Goal: Complete application form: Complete application form

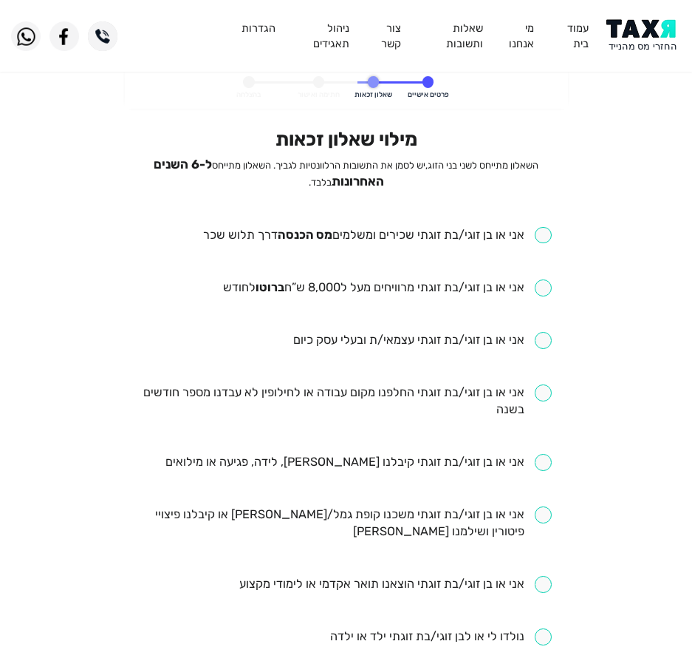
click at [461, 233] on input "checkbox" at bounding box center [377, 235] width 349 height 17
checkbox input "true"
click at [454, 293] on input "checkbox" at bounding box center [387, 287] width 329 height 17
checkbox input "true"
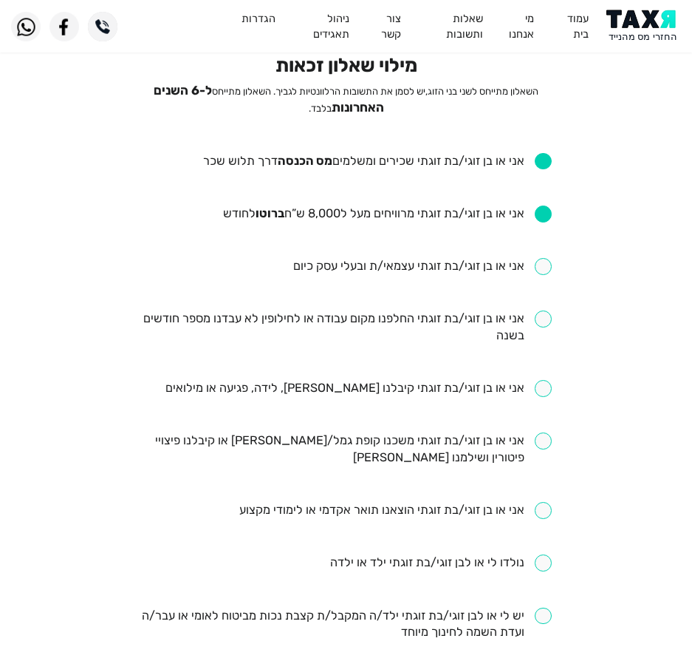
click at [321, 311] on input "checkbox" at bounding box center [346, 327] width 412 height 34
checkbox input "true"
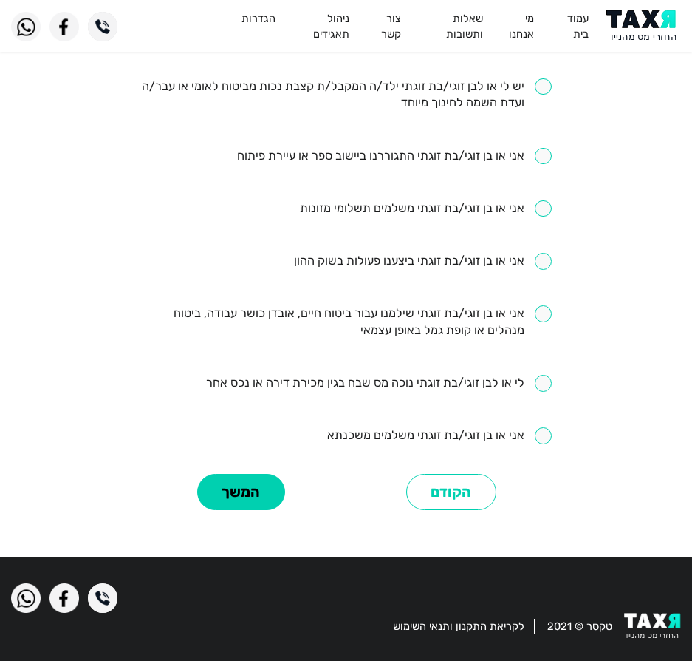
scroll to position [608, 0]
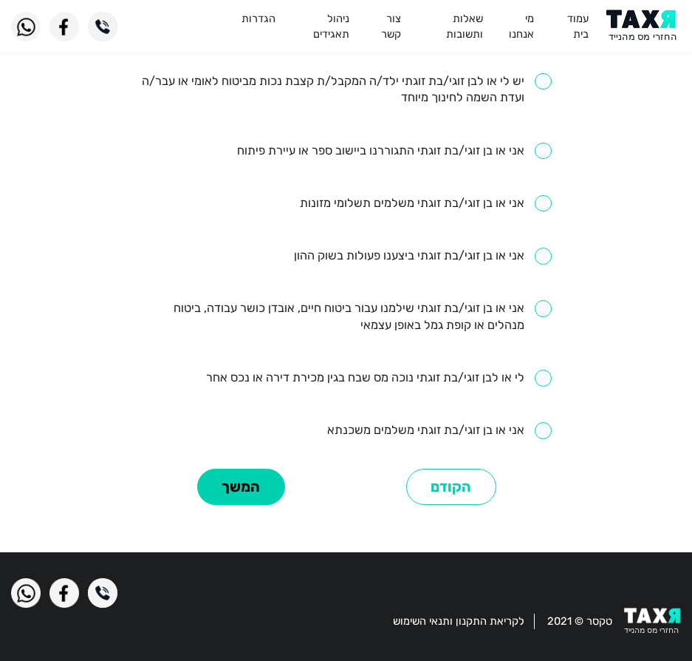
click at [438, 324] on input "checkbox" at bounding box center [346, 317] width 412 height 34
checkbox input "true"
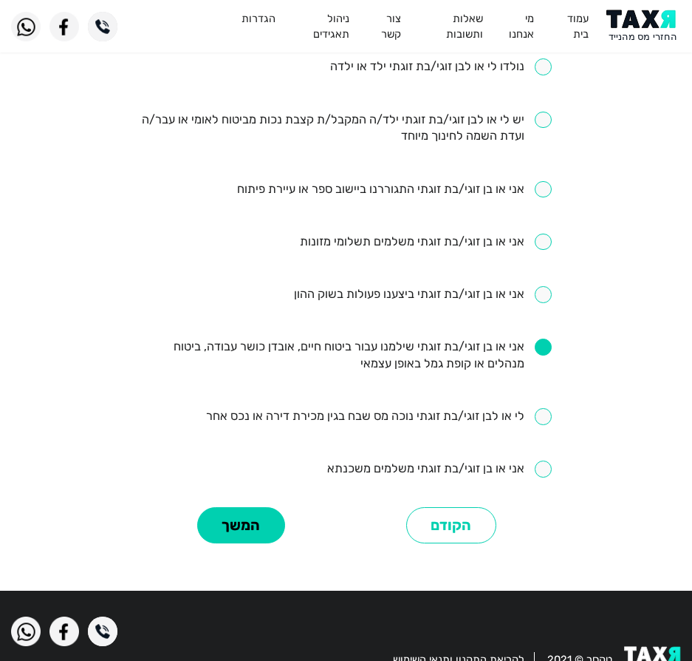
scroll to position [534, 0]
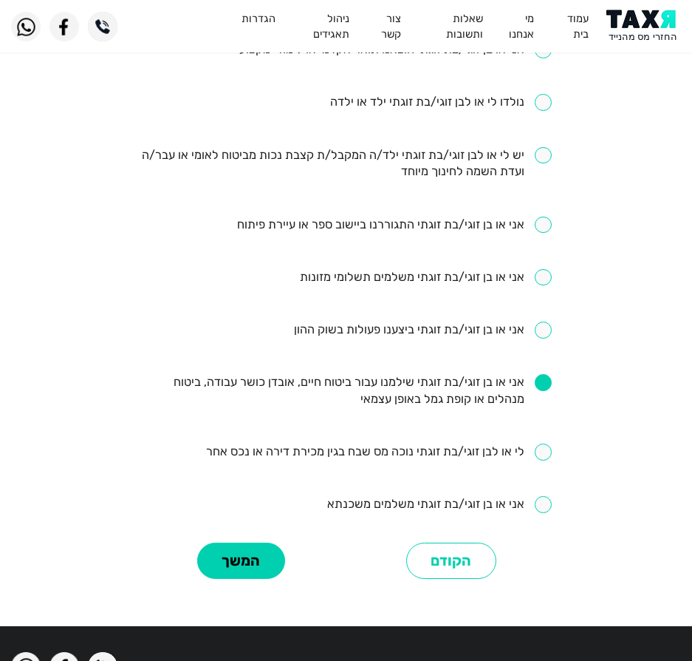
click at [433, 160] on input "checkbox" at bounding box center [346, 164] width 412 height 34
checkbox input "true"
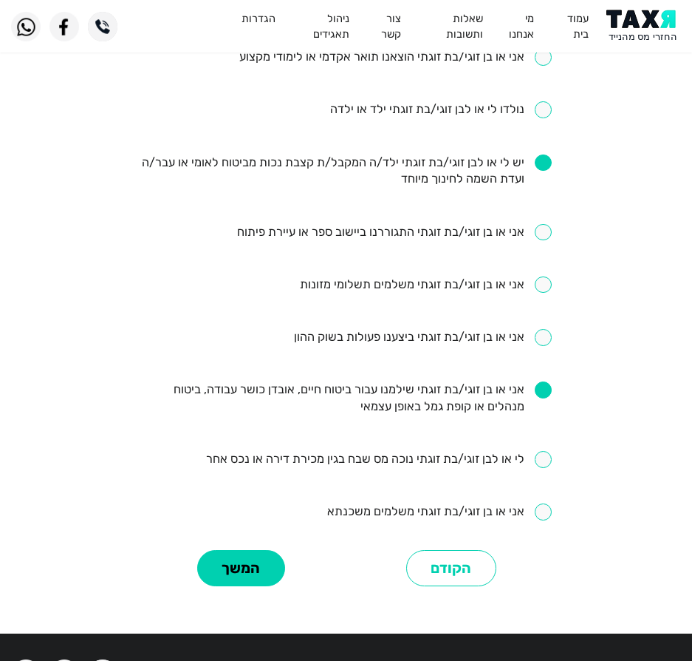
scroll to position [608, 0]
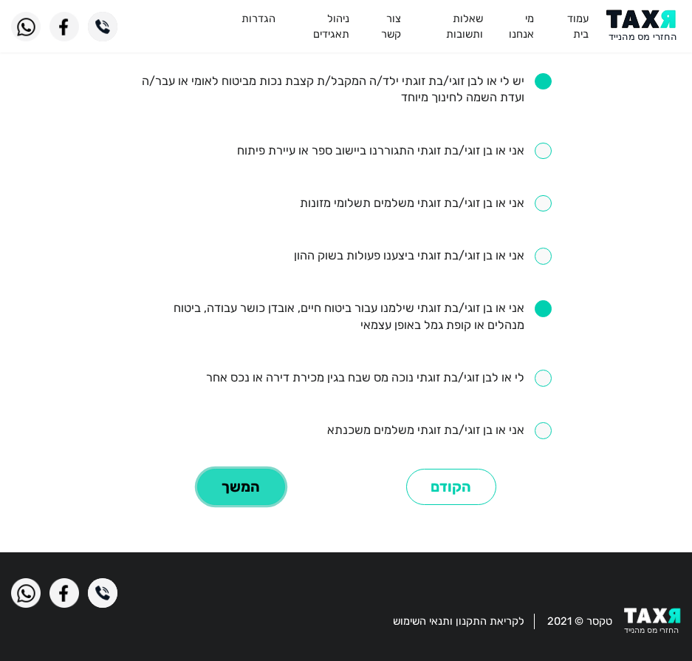
click at [259, 484] on button "המשך" at bounding box center [241, 486] width 88 height 36
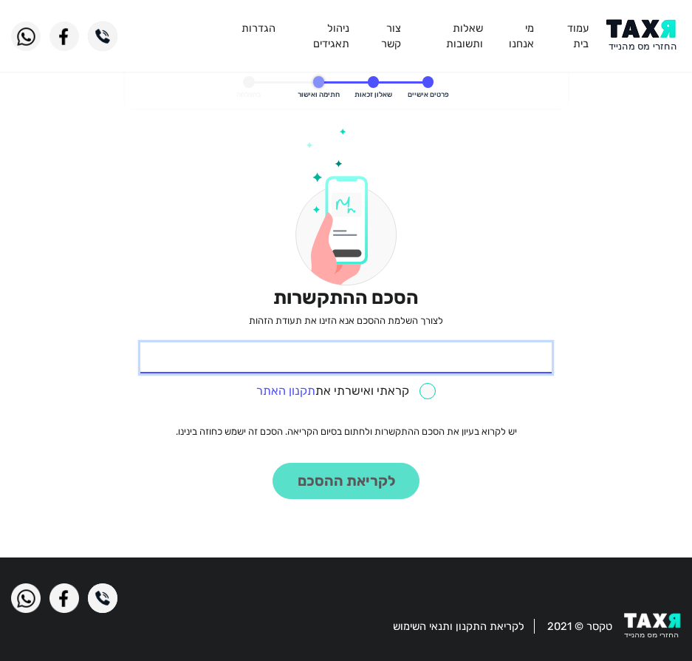
click at [480, 349] on input "* תעודת זהות" at bounding box center [346, 357] width 412 height 31
type input "055710586"
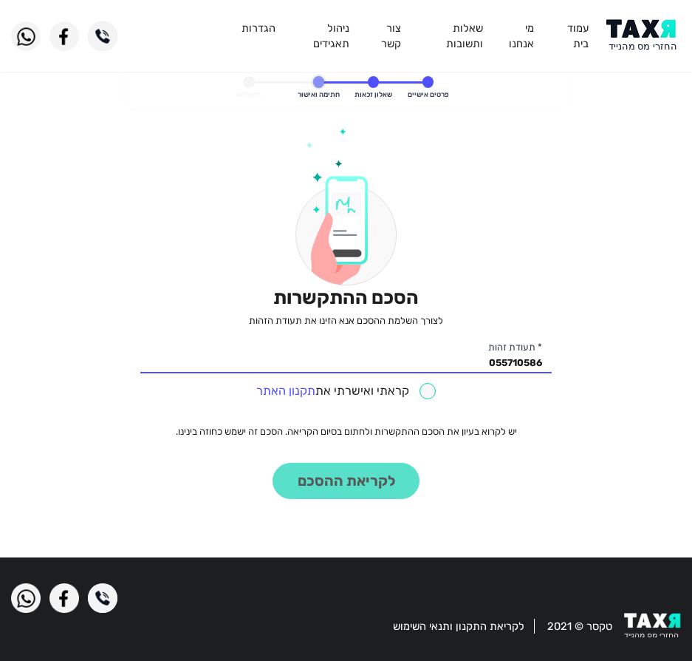
click at [430, 389] on input "checkbox" at bounding box center [346, 391] width 180 height 17
checkbox input "true"
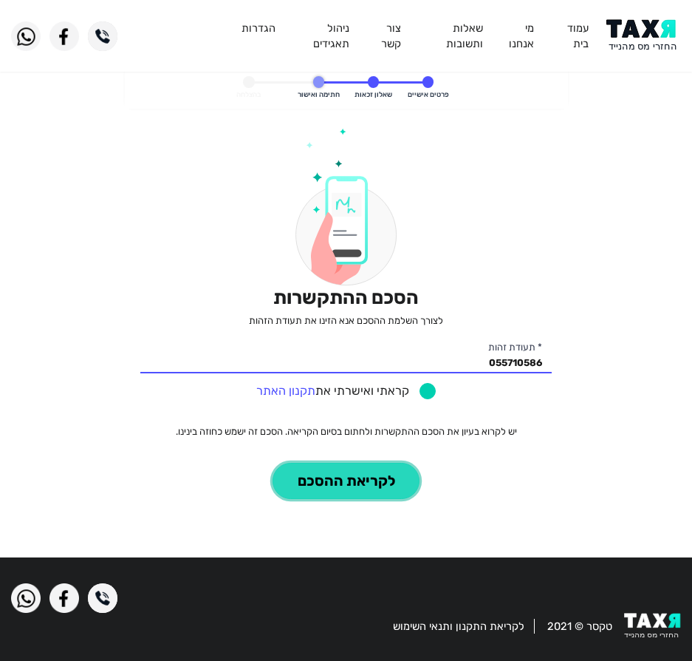
click at [402, 473] on button "לקריאת ההסכם" at bounding box center [346, 481] width 147 height 36
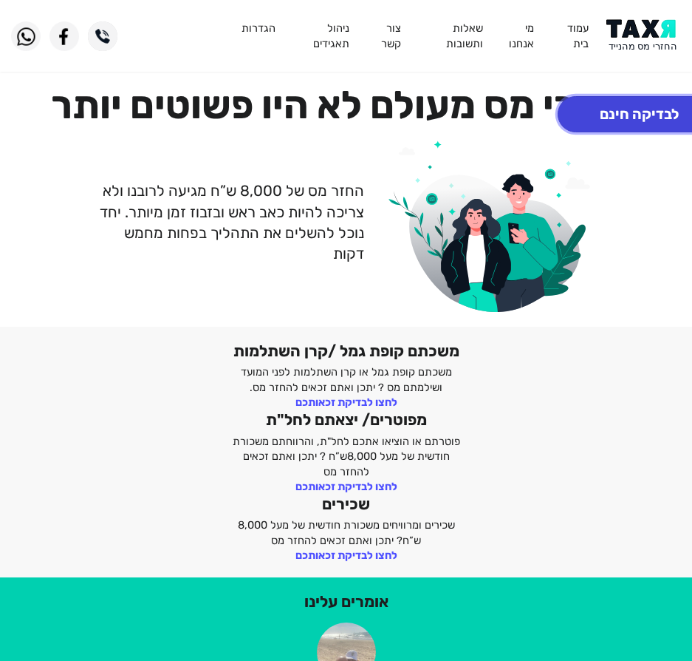
click at [660, 103] on button "לבדיקה חינם" at bounding box center [639, 114] width 163 height 36
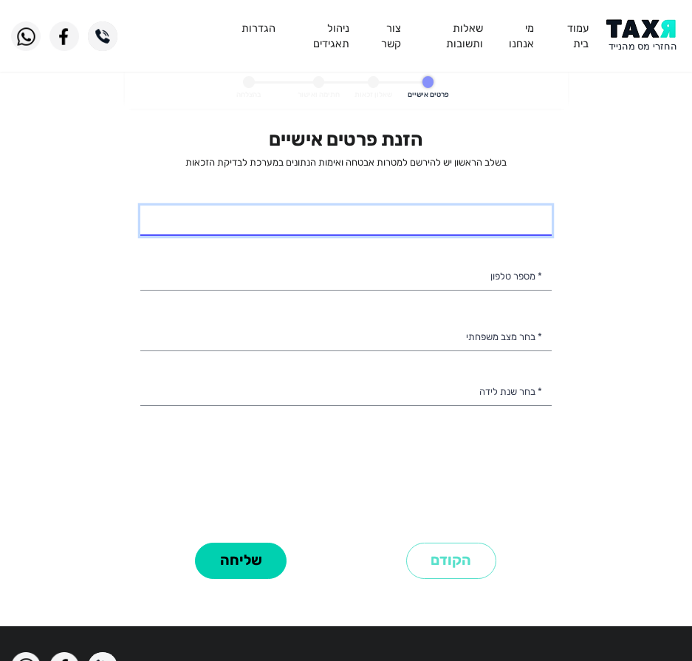
select select
click at [457, 224] on input "* שם מלא" at bounding box center [346, 220] width 412 height 31
type input "ע"
click at [414, 216] on input "* שם מלא" at bounding box center [346, 220] width 412 height 31
type input "[PERSON_NAME]"
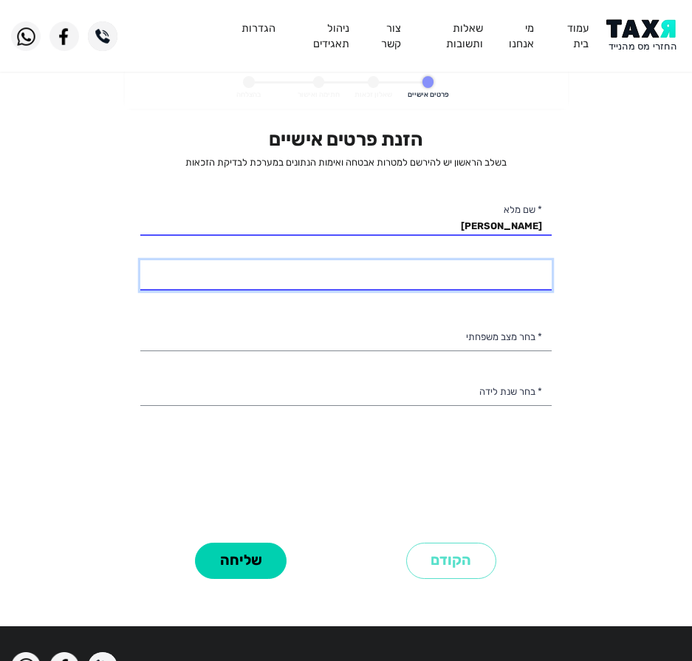
click at [491, 281] on input "* מספר טלפון" at bounding box center [346, 275] width 412 height 31
type input "052-4055134"
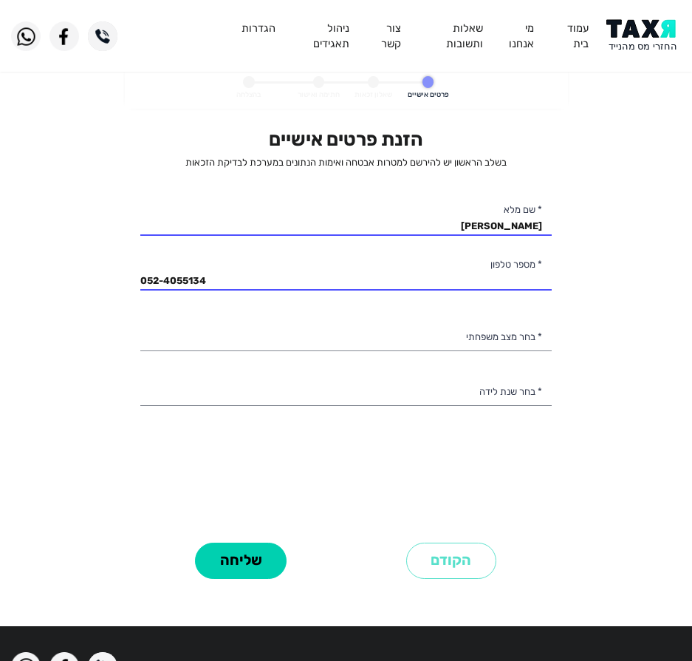
click at [508, 312] on div "הזנת פרטים אישיים בשלב הראשון יש להירשם למטרות אבטחה ואימות הנתונים במערכת לבדי…" at bounding box center [346, 332] width 412 height 409
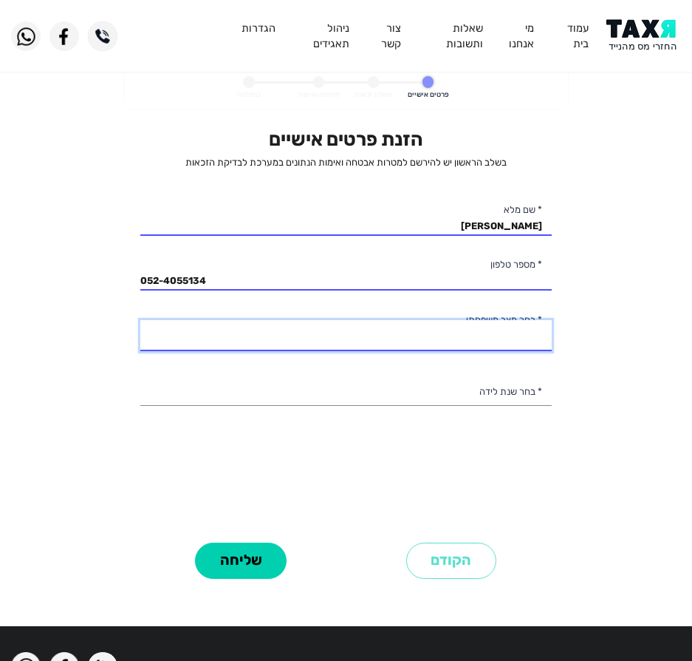
drag, startPoint x: 509, startPoint y: 323, endPoint x: 511, endPoint y: 334, distance: 11.2
click at [509, 323] on select "רווק/ה נשוי/[PERSON_NAME]/ה אלמן/נה" at bounding box center [346, 335] width 412 height 31
select select "1: Single"
click at [140, 320] on select "רווק/ה נשוי/[PERSON_NAME]/ה אלמן/נה" at bounding box center [346, 335] width 412 height 31
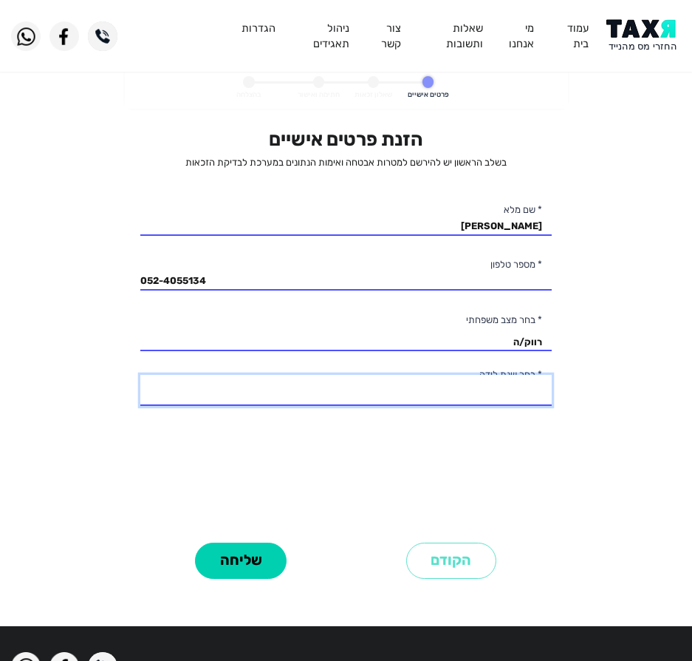
click at [516, 386] on select "2003 2002 2001 2000 1999 1998 1997 1996 1995 1994 1993 1992 1991 1990 1989 1988…" at bounding box center [346, 390] width 412 height 31
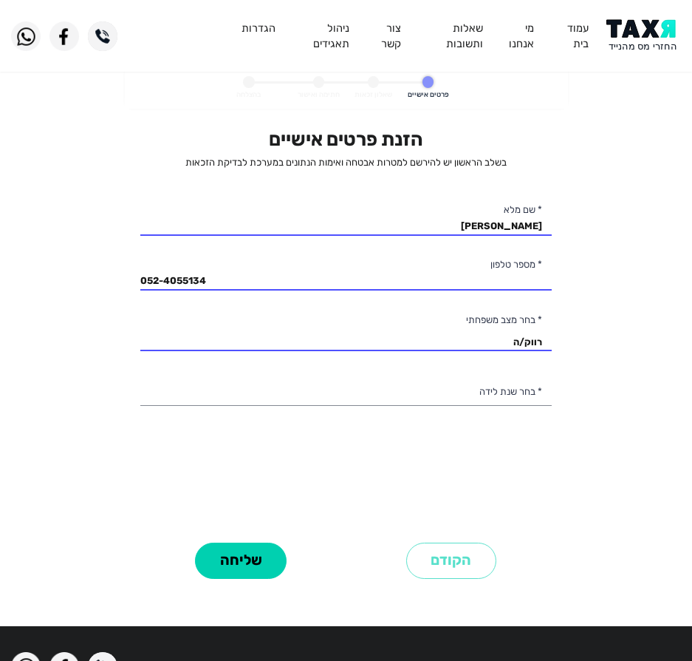
click at [57, 225] on personal-details "פרטים אישיים שאלון זכאות חתימה ואישור בהצלחה הזנת פרטים אישיים בשלב הראשון יש ל…" at bounding box center [346, 341] width 692 height 549
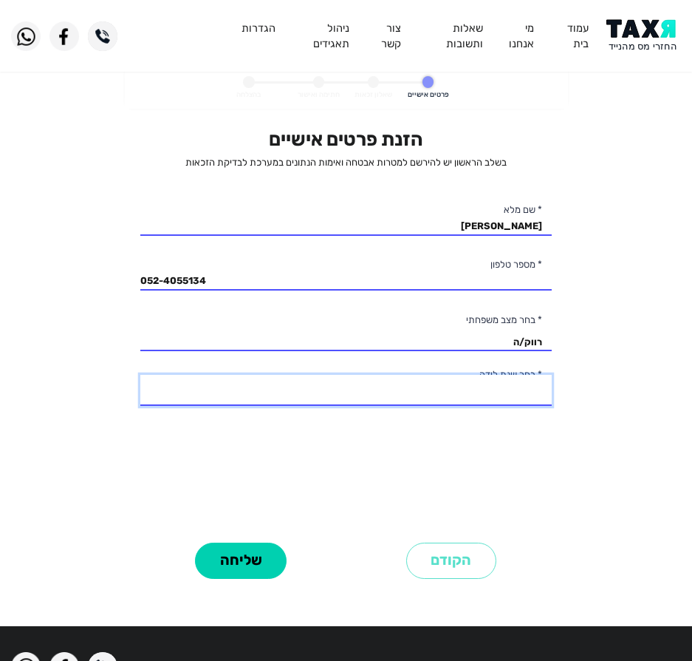
click at [499, 390] on select "2003 2002 2001 2000 1999 1998 1997 1996 1995 1994 1993 1992 1991 1990 1989 1988…" at bounding box center [346, 390] width 412 height 31
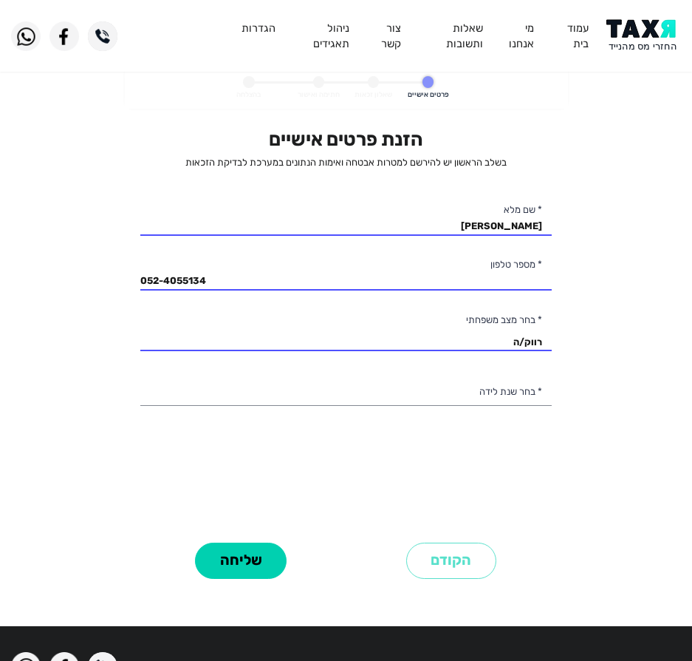
click at [223, 433] on div "הזנת פרטים אישיים בשלב הראשון יש להירשם למטרות אבטחה ואימות הנתונים במערכת לבדי…" at bounding box center [346, 332] width 412 height 409
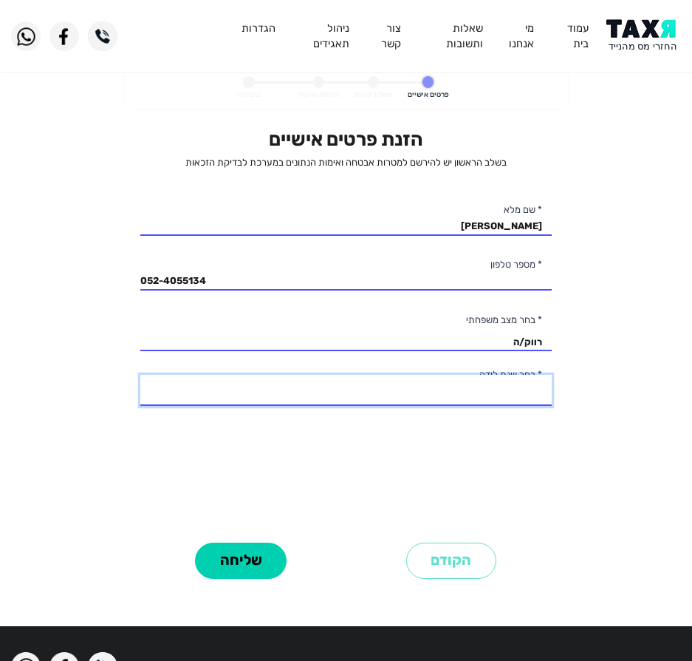
click at [303, 393] on select "2003 2002 2001 2000 1999 1998 1997 1996 1995 1994 1993 1992 1991 1990 1989 1988…" at bounding box center [346, 390] width 412 height 31
select select "1: 2003"
click at [140, 375] on select "2003 2002 2001 2000 1999 1998 1997 1996 1995 1994 1993 1992 1991 1990 1989 1988…" at bounding box center [346, 390] width 412 height 31
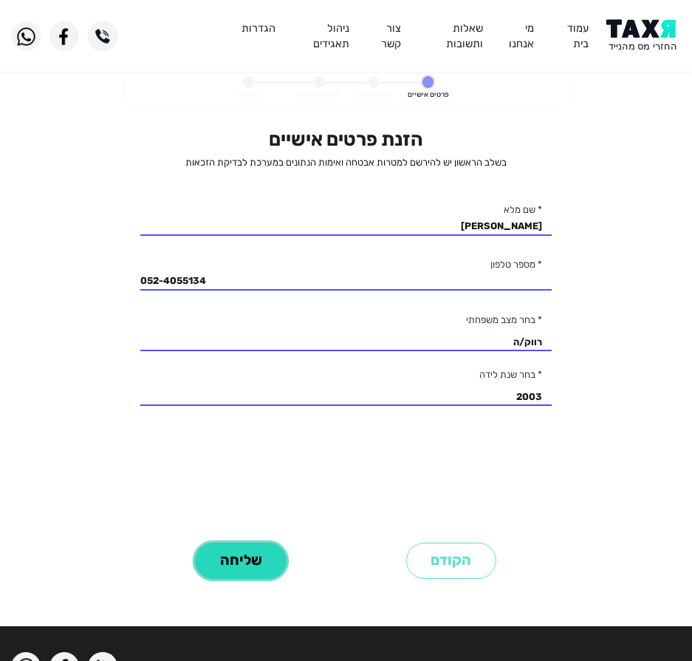
click at [245, 562] on button "שליחה" at bounding box center [241, 560] width 92 height 36
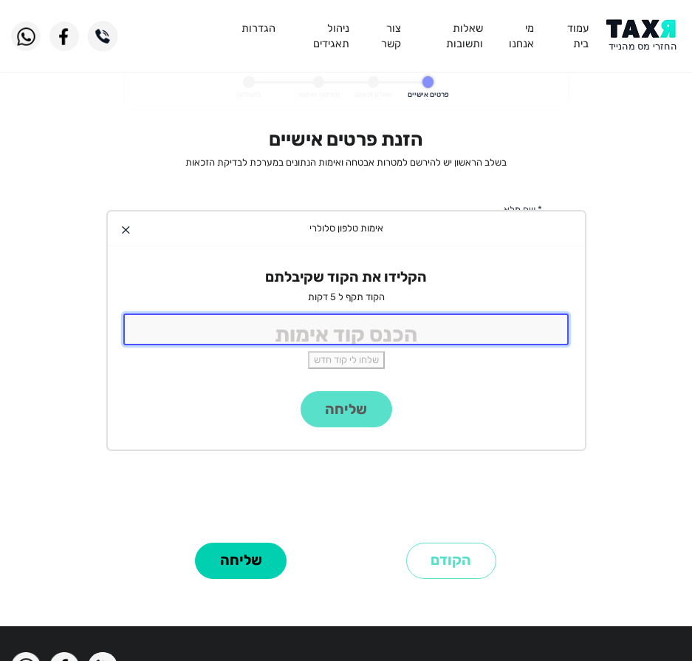
click at [385, 344] on input "tel" at bounding box center [346, 329] width 446 height 32
type input "9988"
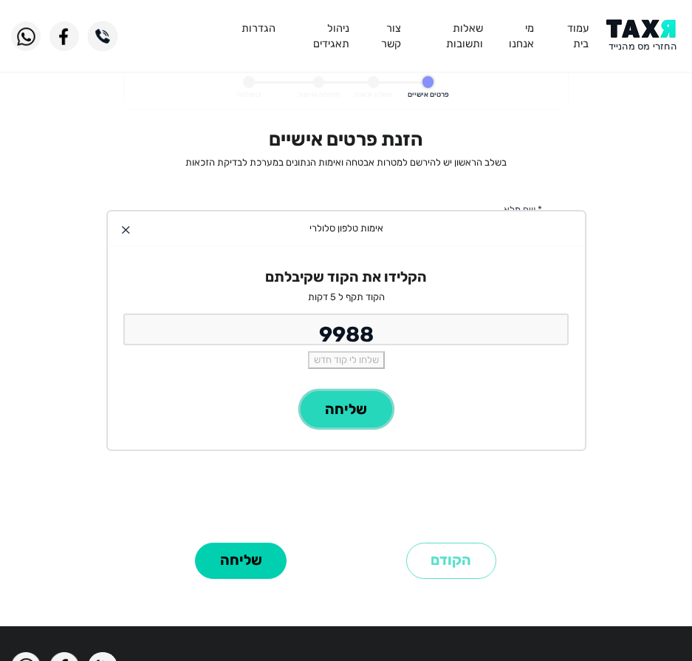
click at [309, 396] on button "שליחה" at bounding box center [347, 409] width 92 height 36
